Goal: Task Accomplishment & Management: Use online tool/utility

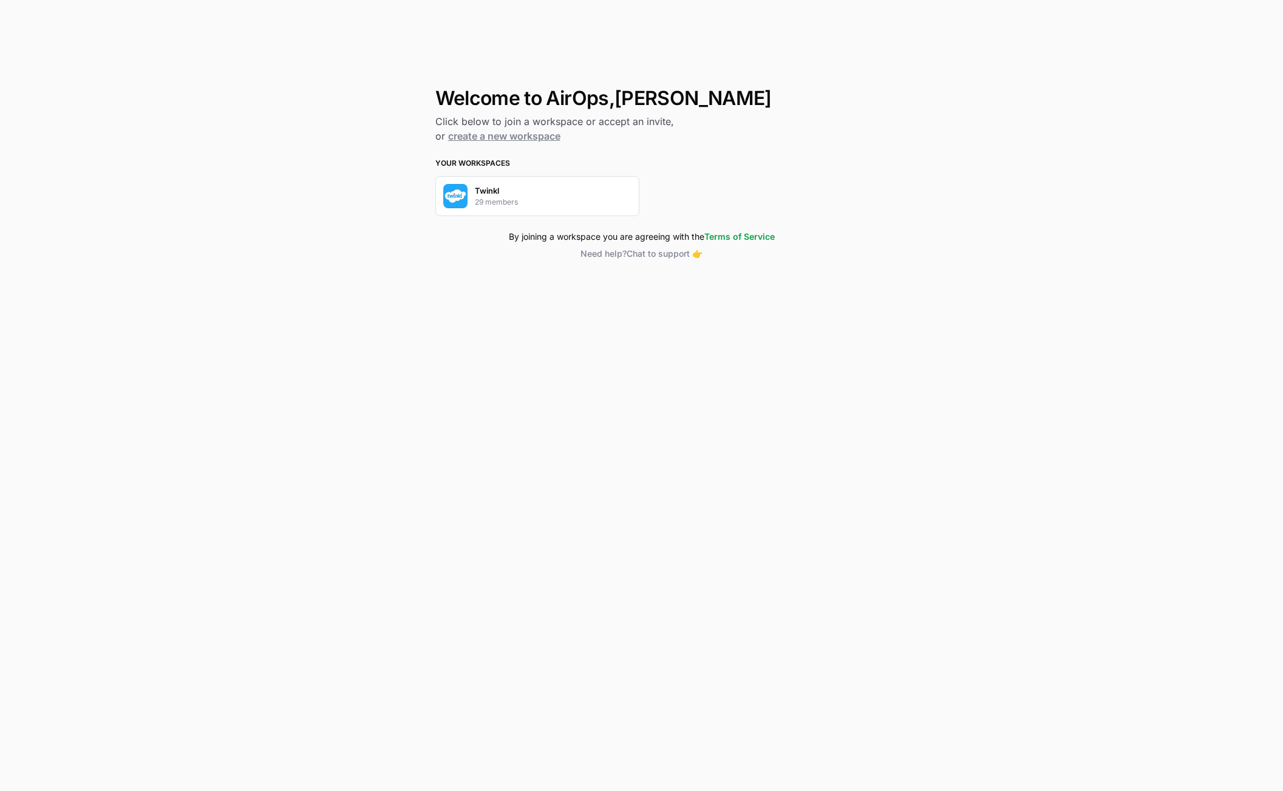
click at [483, 191] on p "Twinkl" at bounding box center [487, 191] width 24 height 12
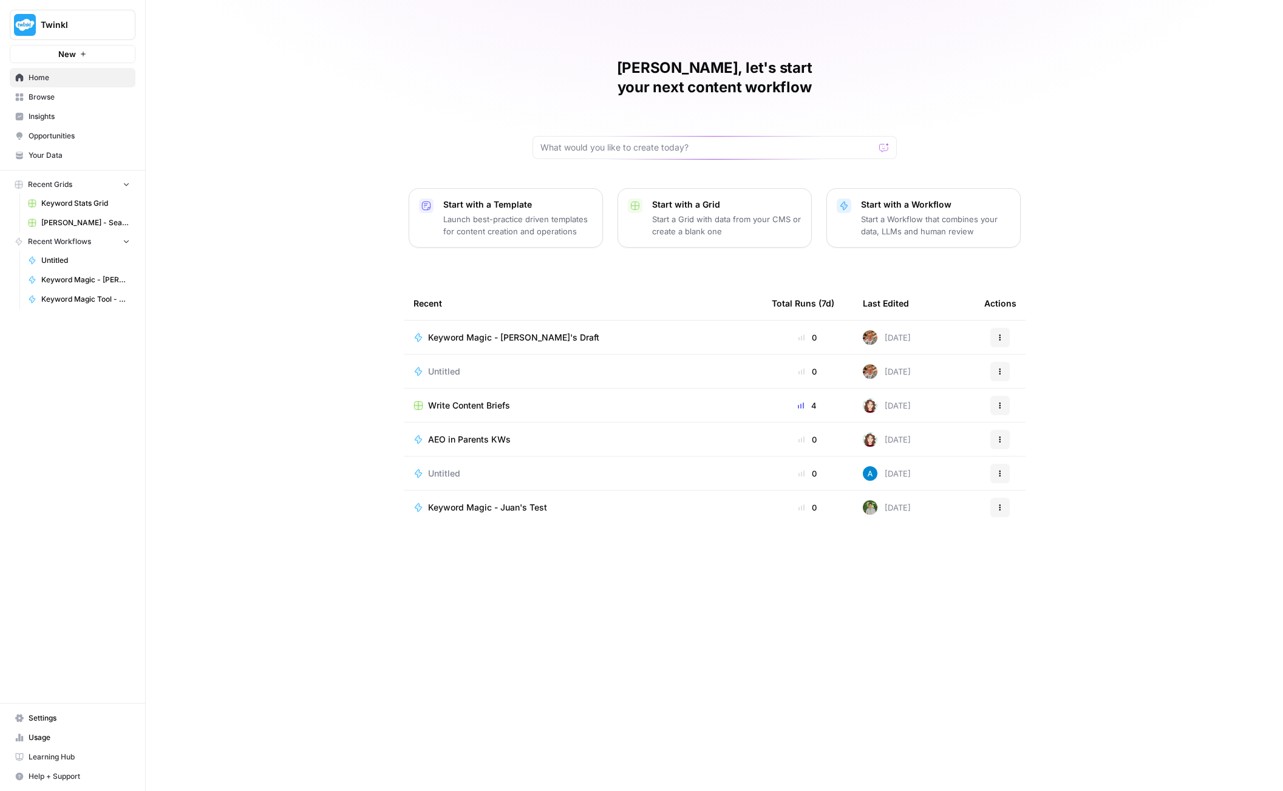
click at [57, 76] on span "Home" at bounding box center [79, 77] width 101 height 11
click at [42, 100] on span "Browse" at bounding box center [79, 97] width 101 height 11
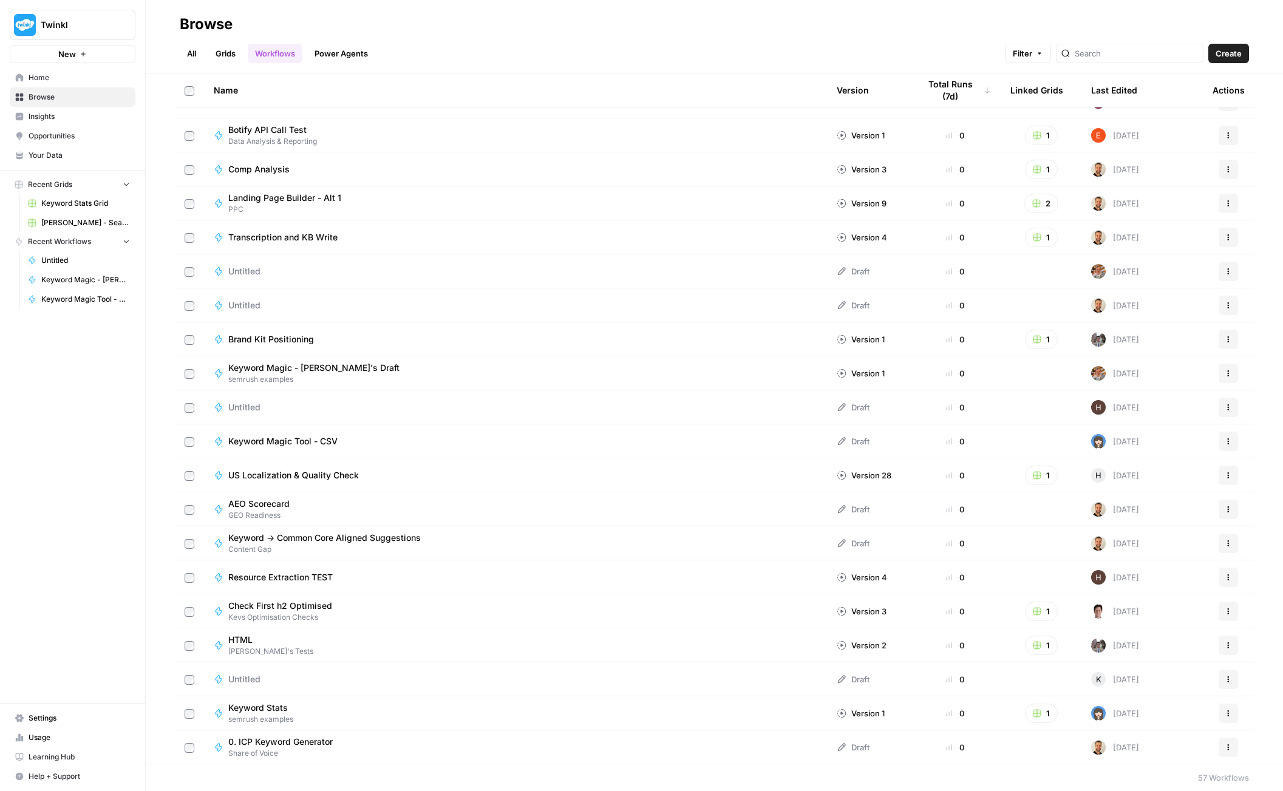
scroll to position [121, 0]
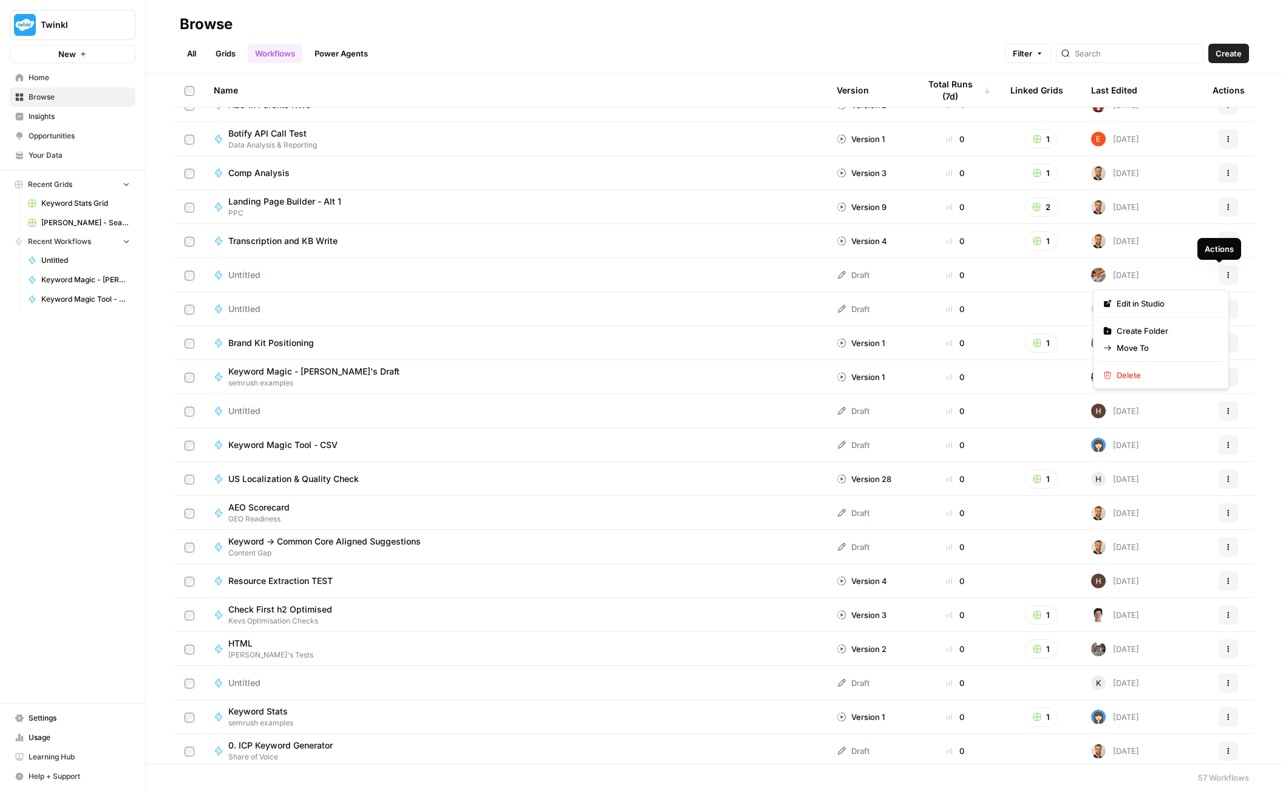
click at [1219, 277] on button "Actions" at bounding box center [1228, 274] width 19 height 19
click at [1225, 276] on icon "button" at bounding box center [1228, 274] width 7 height 7
click at [1146, 375] on span "Delete" at bounding box center [1165, 375] width 97 height 12
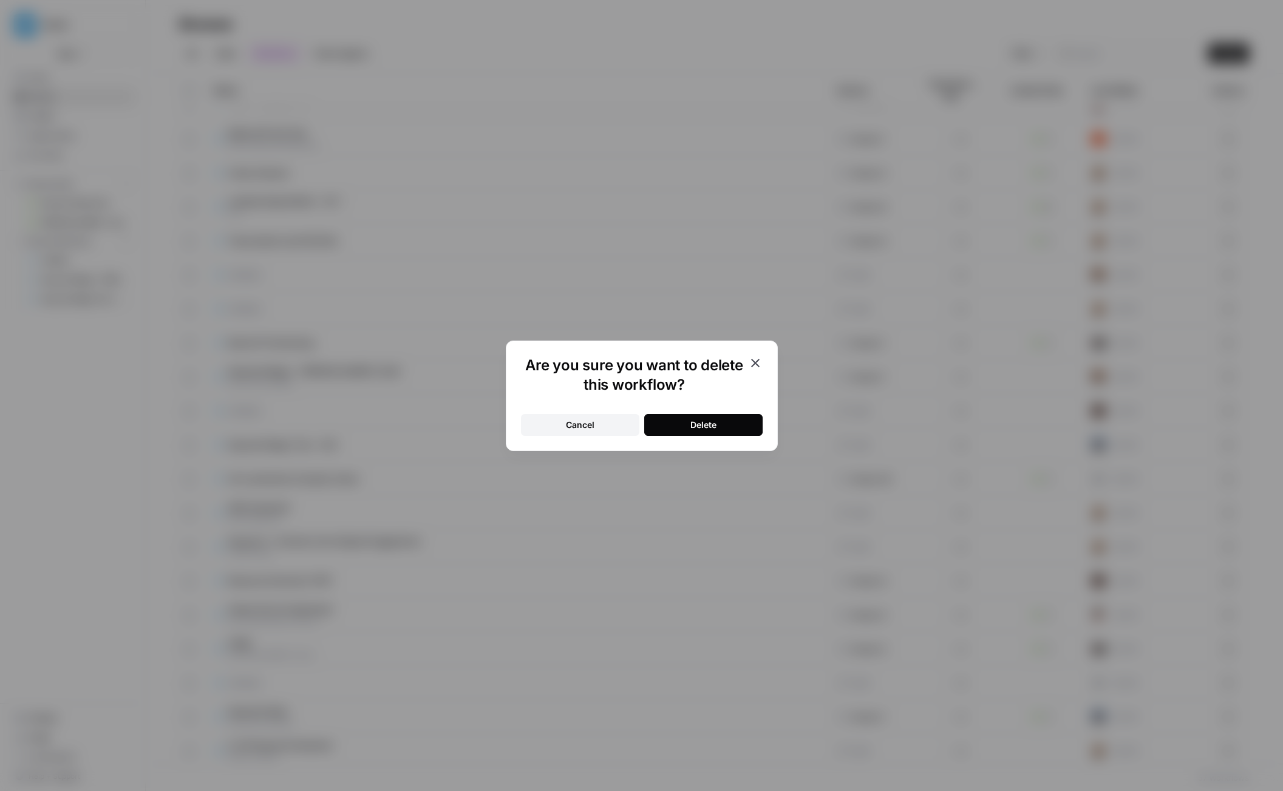
click at [719, 426] on button "Delete" at bounding box center [703, 425] width 118 height 22
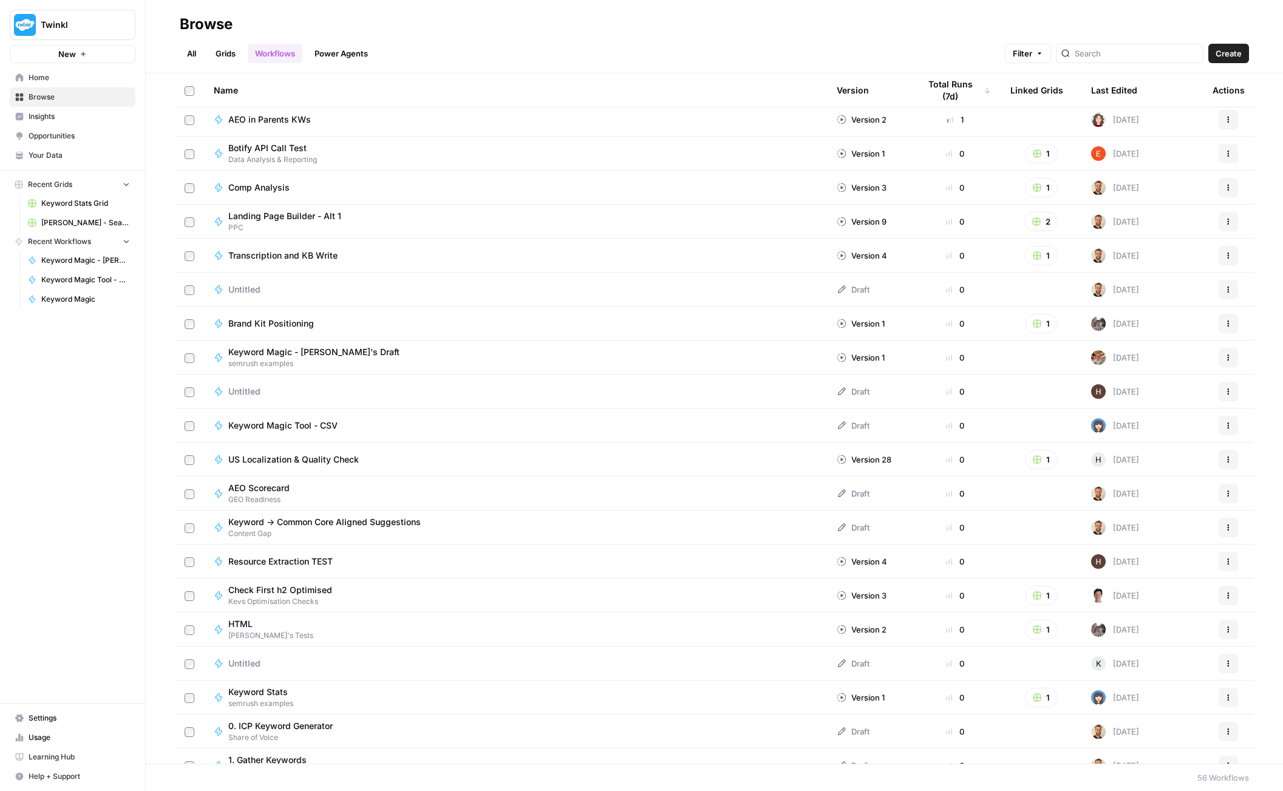
scroll to position [0, 0]
